Goal: Ask a question

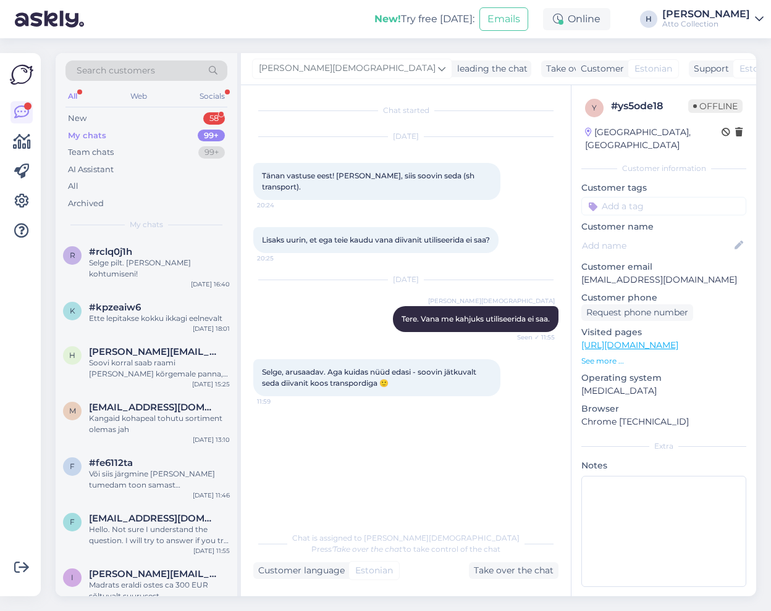
click at [68, 97] on div "All" at bounding box center [72, 96] width 14 height 16
click at [207, 94] on div "Socials" at bounding box center [212, 96] width 30 height 16
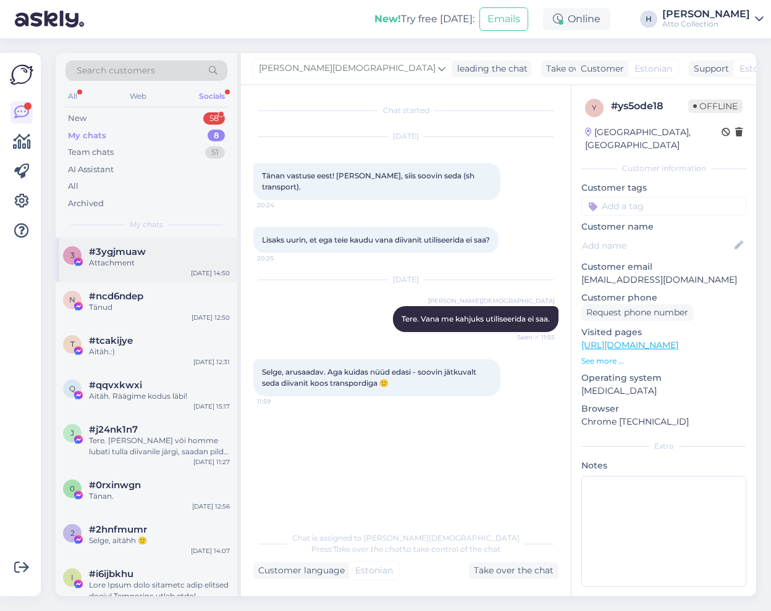
click at [133, 256] on span "#3ygjmuaw" at bounding box center [117, 251] width 57 height 11
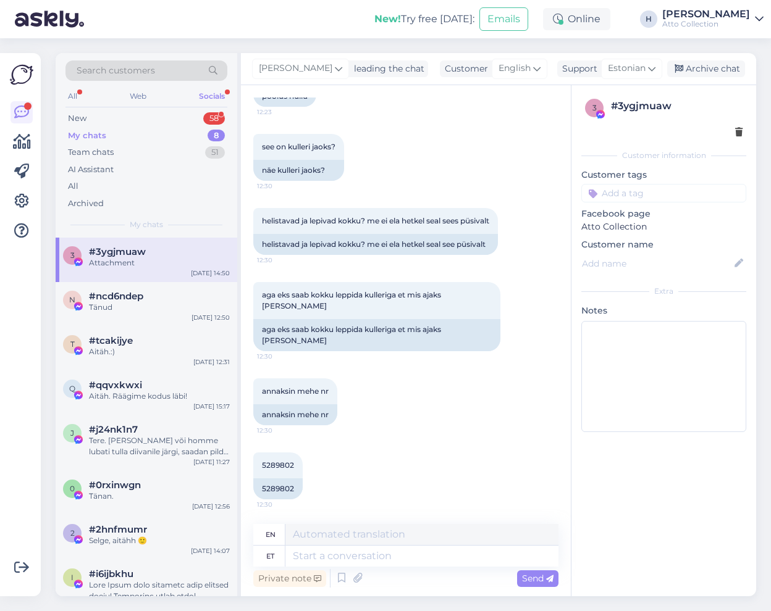
scroll to position [2839, 0]
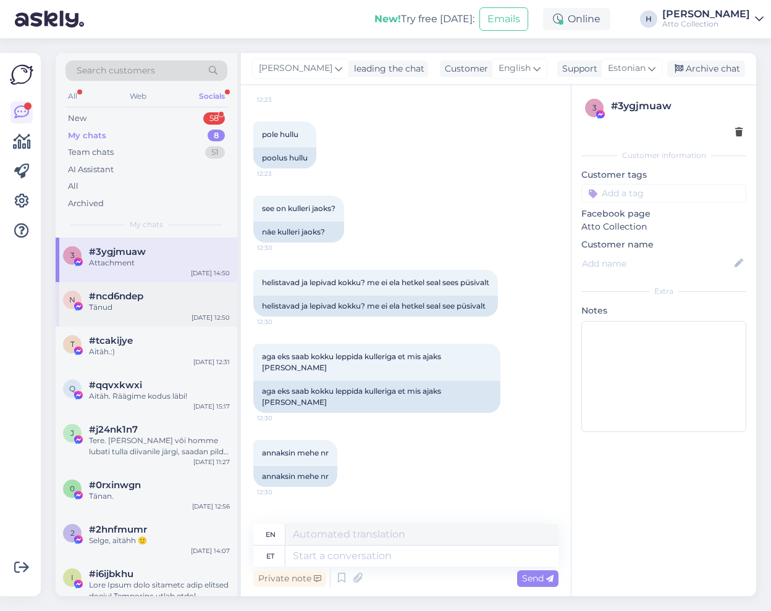
click at [114, 305] on div "Tänud" at bounding box center [159, 307] width 141 height 11
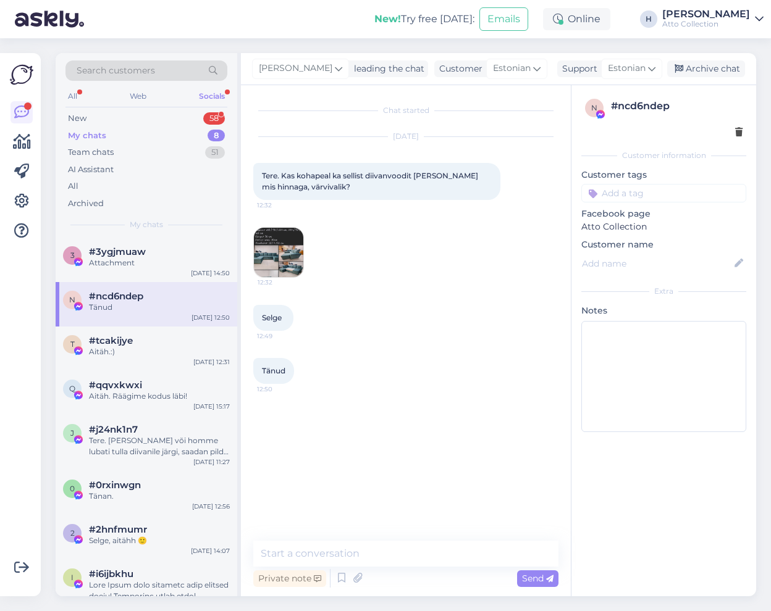
click at [278, 250] on img at bounding box center [278, 252] width 49 height 49
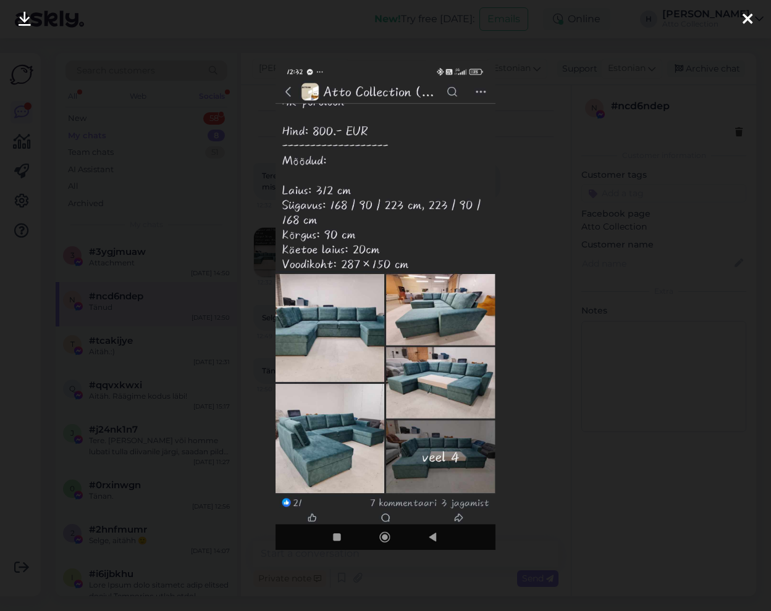
click at [745, 20] on icon at bounding box center [747, 20] width 10 height 16
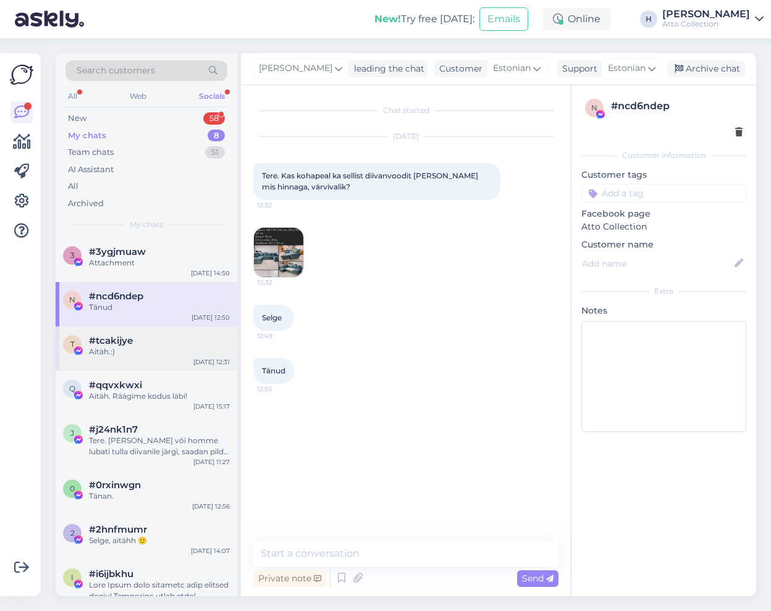
click at [117, 349] on div "Aitäh.:)" at bounding box center [159, 352] width 141 height 11
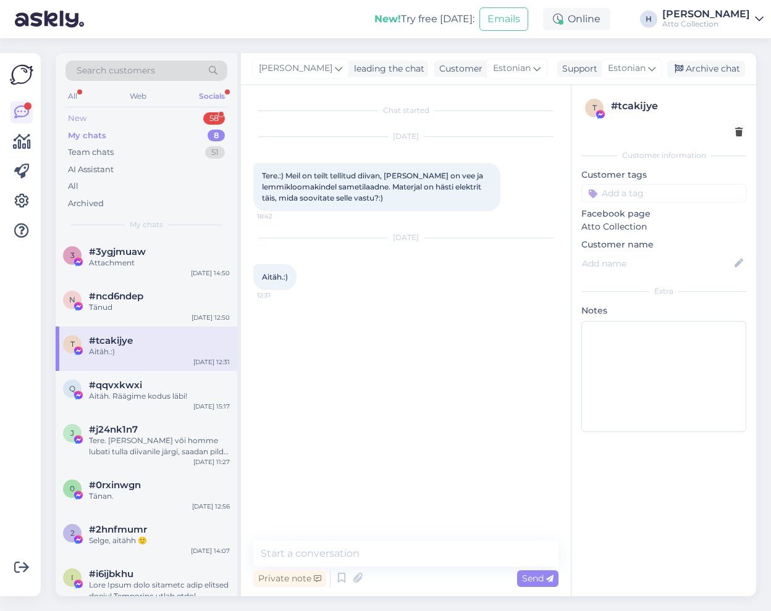
click at [85, 116] on div "New" at bounding box center [77, 118] width 19 height 12
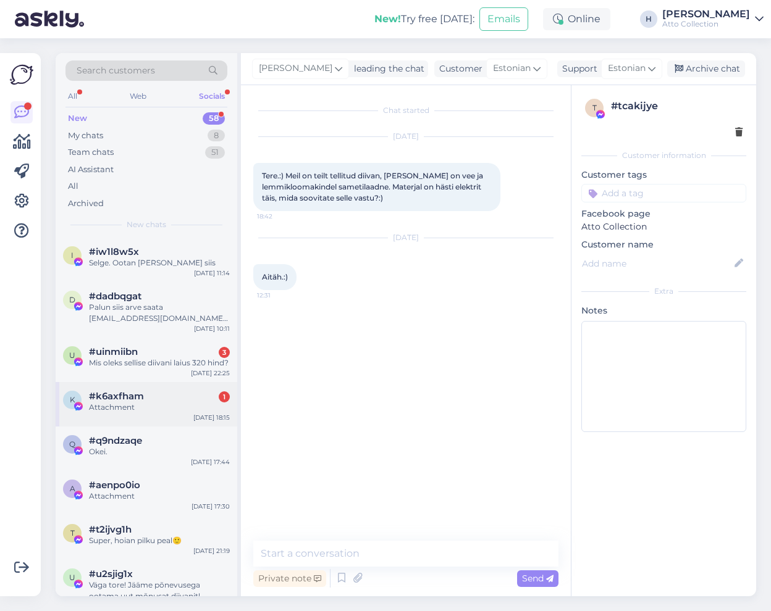
click at [137, 413] on div "Attachment" at bounding box center [159, 407] width 141 height 11
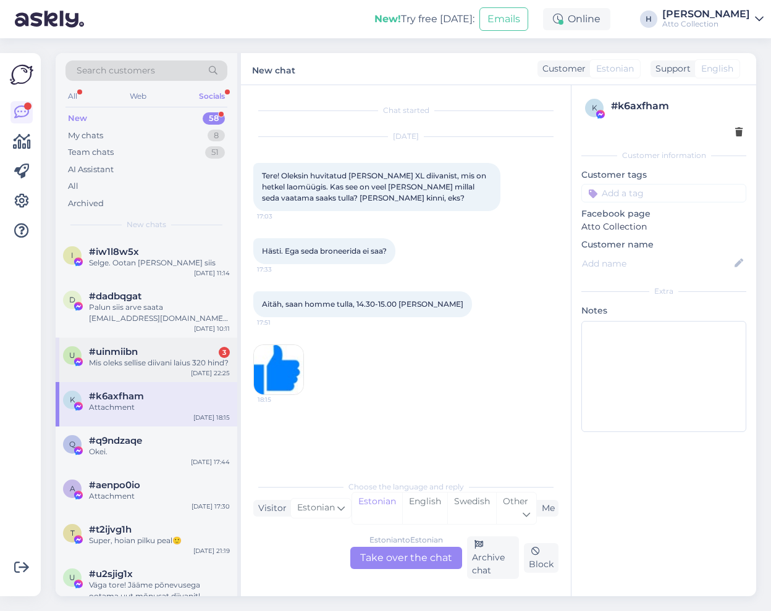
click at [148, 358] on div "Mis oleks sellise diivani laius 320 hind?" at bounding box center [159, 363] width 141 height 11
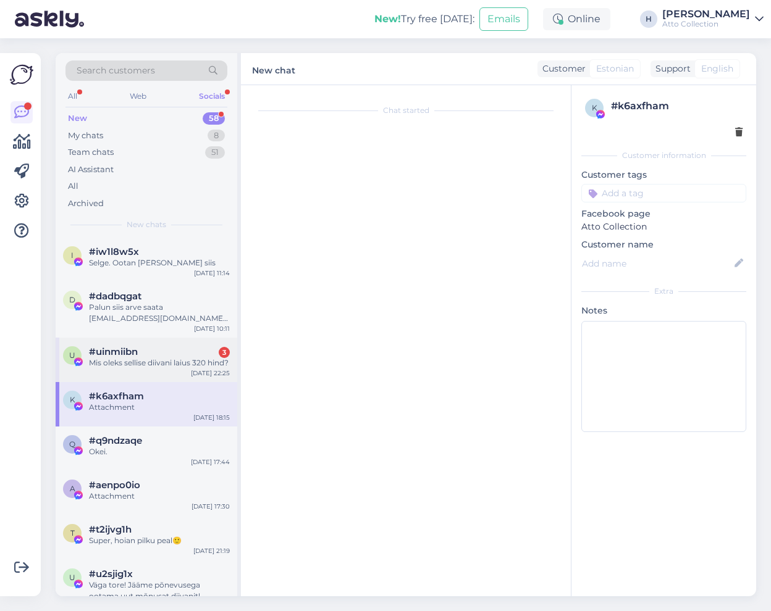
scroll to position [212, 0]
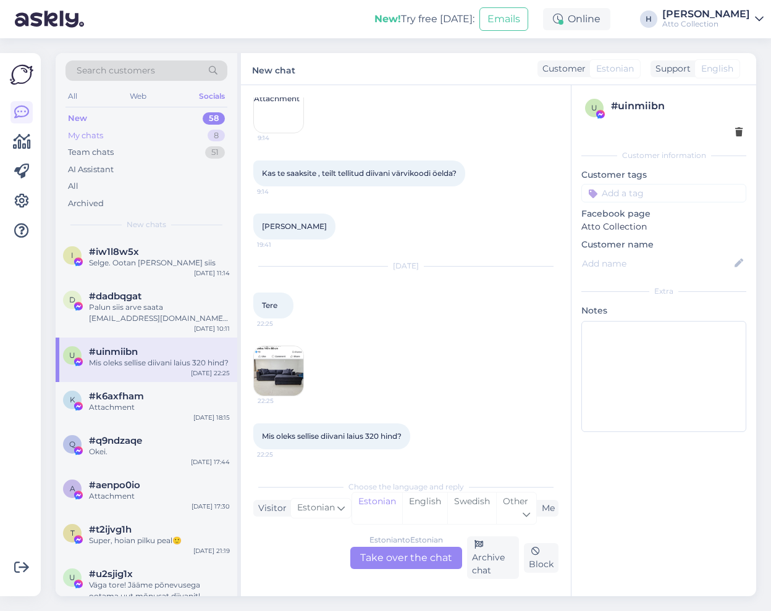
click at [91, 135] on div "My chats" at bounding box center [85, 136] width 35 height 12
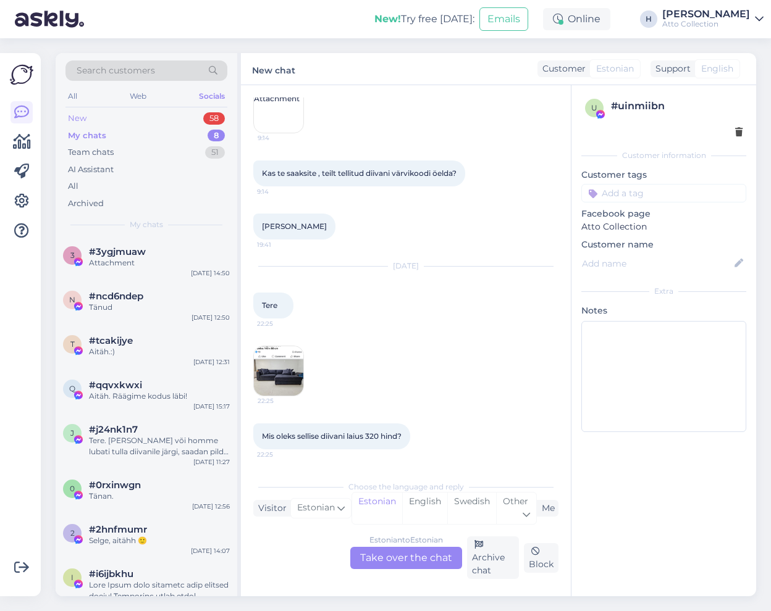
click at [92, 118] on div "New 58" at bounding box center [146, 118] width 162 height 17
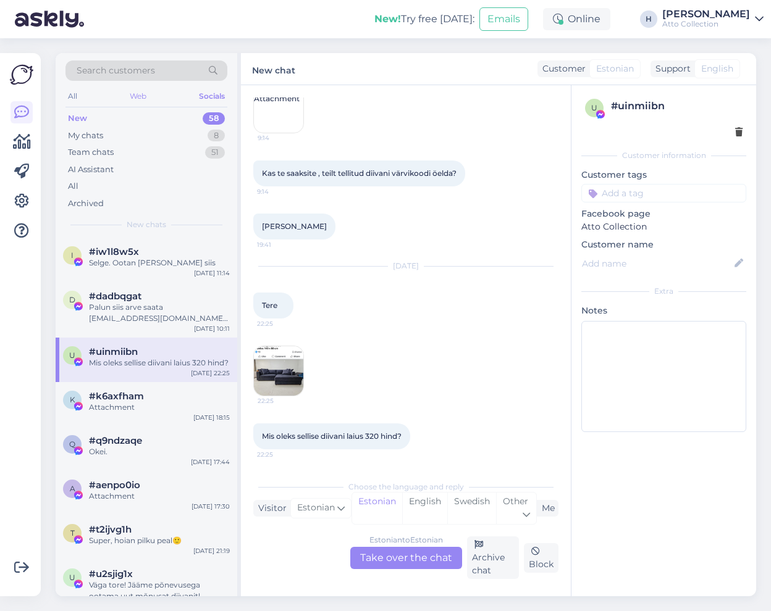
click at [142, 90] on div "Web" at bounding box center [138, 96] width 22 height 16
